Goal: Task Accomplishment & Management: Manage account settings

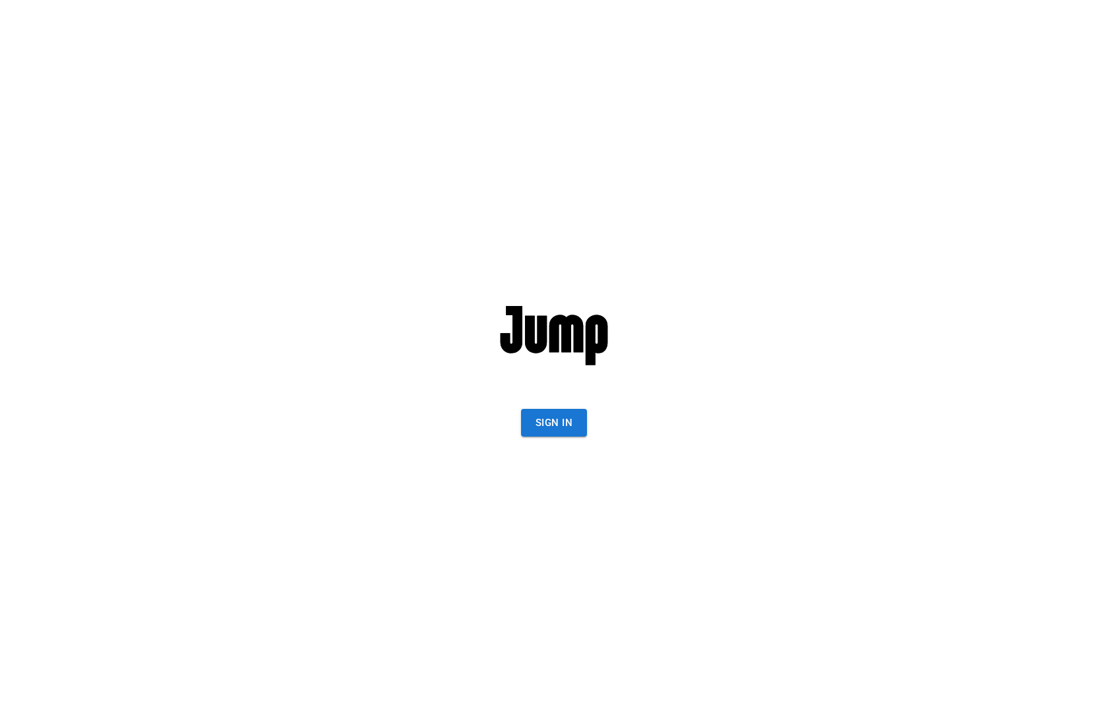
click at [531, 431] on button "Sign In" at bounding box center [554, 423] width 66 height 28
click at [551, 420] on button "Sign In" at bounding box center [554, 423] width 66 height 28
click at [543, 414] on button "Sign In" at bounding box center [554, 423] width 66 height 28
